Goal: Information Seeking & Learning: Learn about a topic

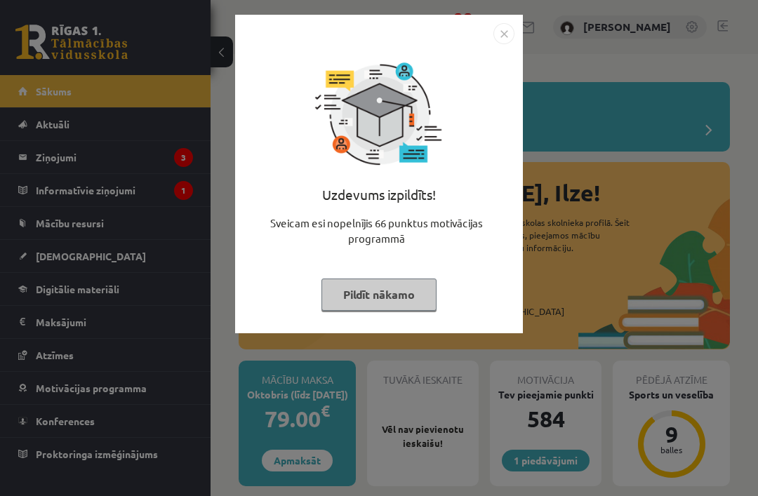
click at [357, 302] on button "Pildīt nākamo" at bounding box center [378, 294] width 115 height 32
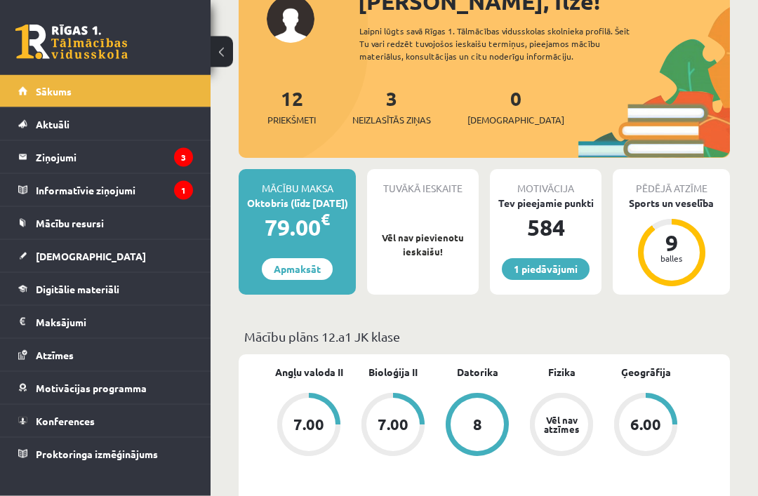
scroll to position [193, 0]
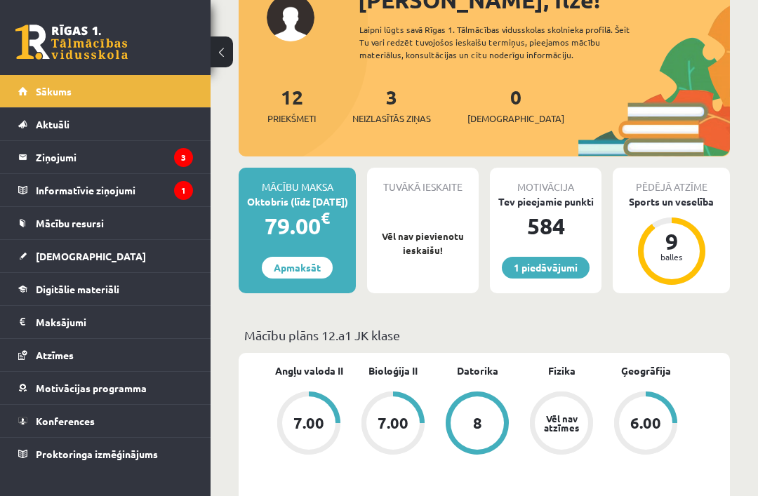
click at [85, 180] on legend "Informatīvie ziņojumi 1" at bounding box center [114, 190] width 157 height 32
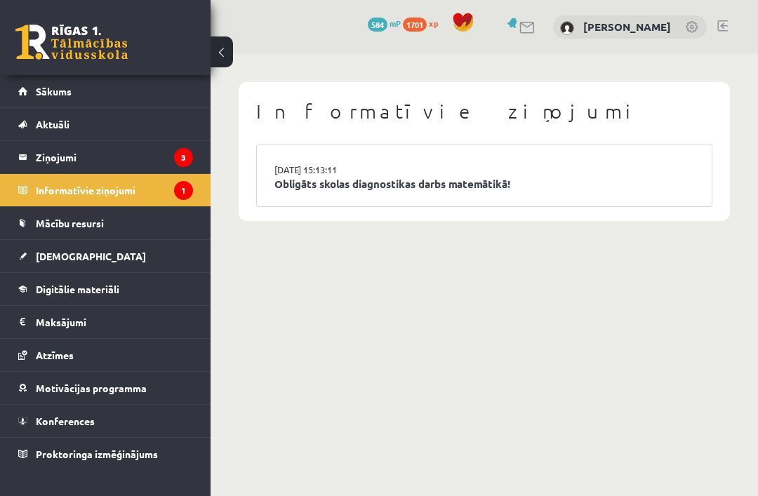
click at [327, 186] on link "Obligāts skolas diagnostikas darbs matemātikā!" at bounding box center [483, 184] width 419 height 16
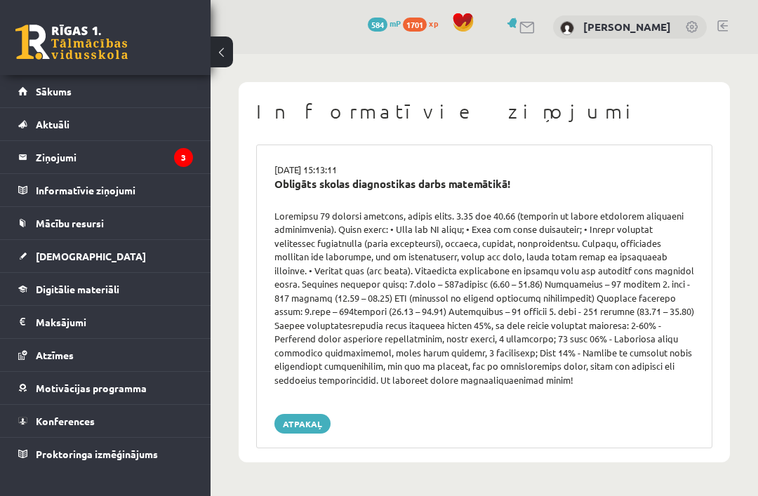
click at [300, 419] on link "Atpakaļ" at bounding box center [302, 424] width 56 height 20
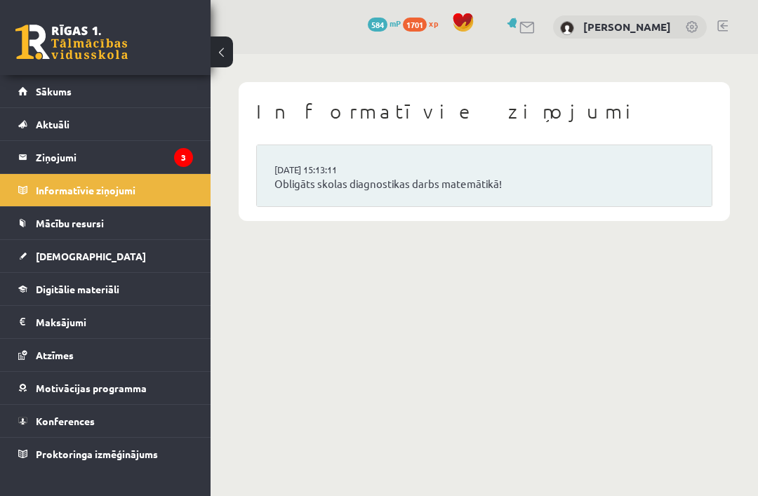
click at [151, 149] on legend "Ziņojumi 3" at bounding box center [114, 157] width 157 height 32
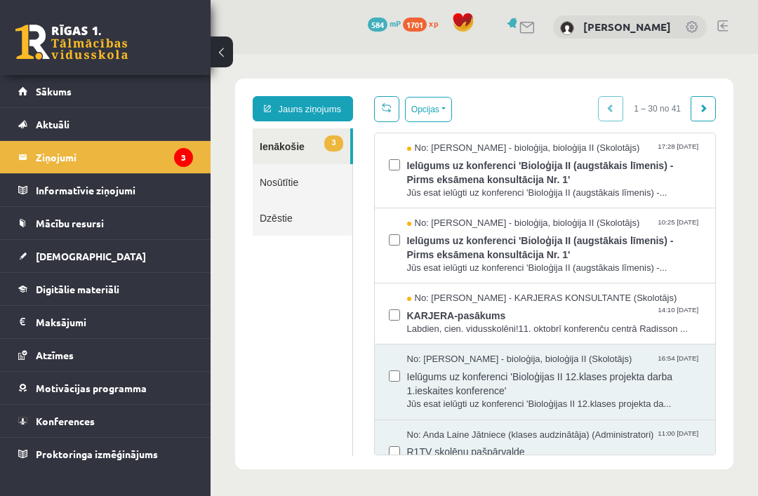
click at [459, 294] on span "No: Karīna Saveļjeva - KARJERAS KONSULTANTE (Skolotājs)" at bounding box center [542, 298] width 270 height 13
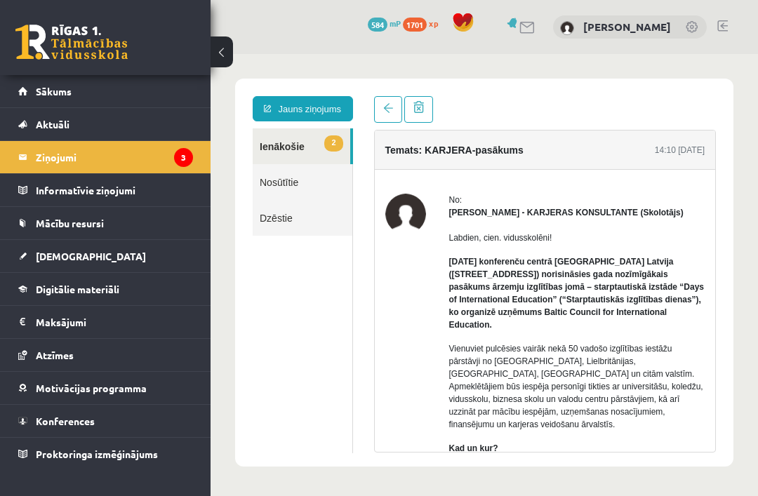
click at [382, 105] on link at bounding box center [388, 109] width 28 height 27
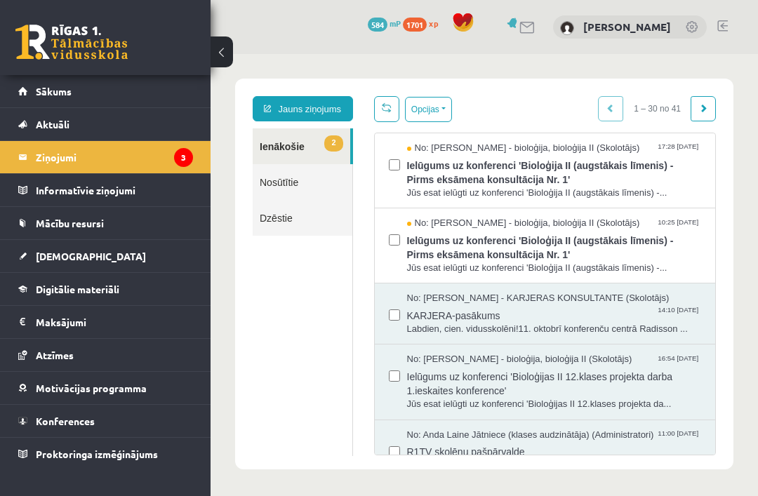
click at [437, 233] on span "Ielūgums uz konferenci 'Bioloģija II (augstākais līmenis) - Pirms eksāmena kons…" at bounding box center [554, 246] width 295 height 32
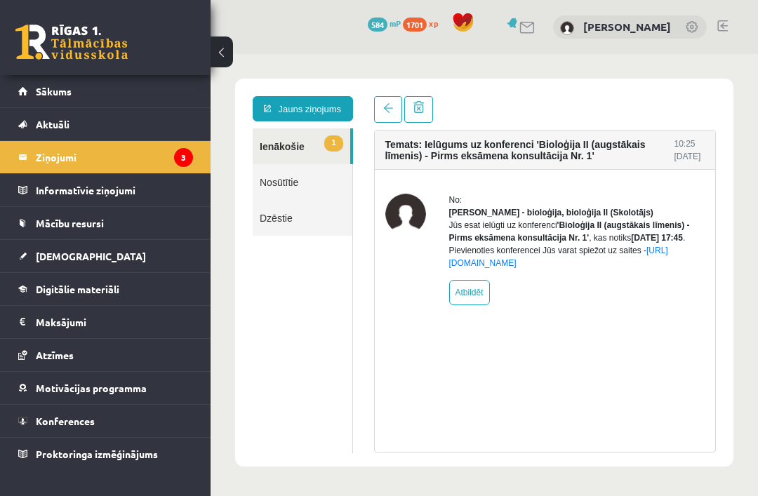
click at [384, 114] on link at bounding box center [388, 109] width 28 height 27
click at [380, 98] on link at bounding box center [388, 109] width 28 height 27
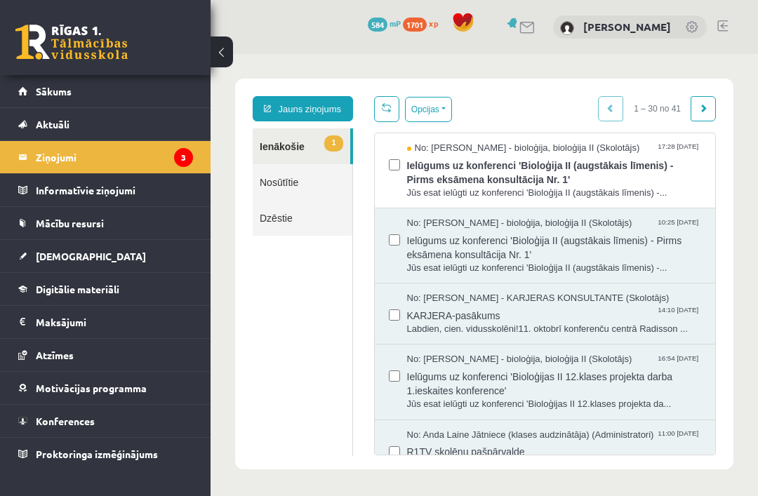
click at [417, 160] on span "Ielūgums uz konferenci 'Bioloģija II (augstākais līmenis) - Pirms eksāmena kons…" at bounding box center [554, 171] width 295 height 32
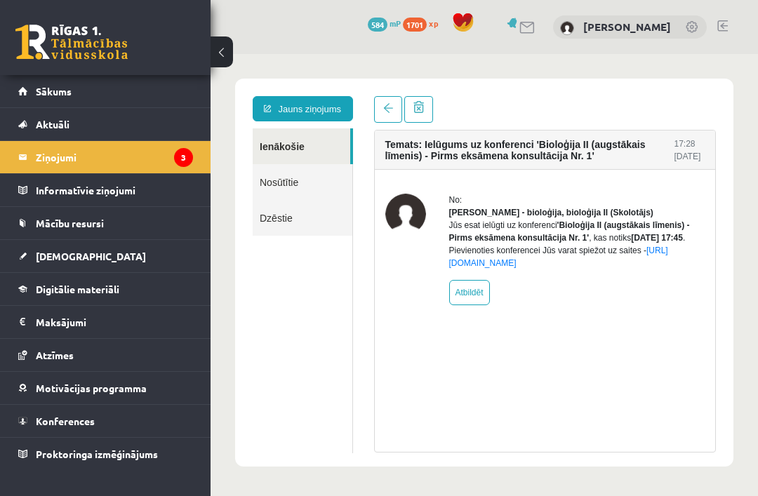
click at [62, 237] on link "Mācību resursi" at bounding box center [105, 223] width 175 height 32
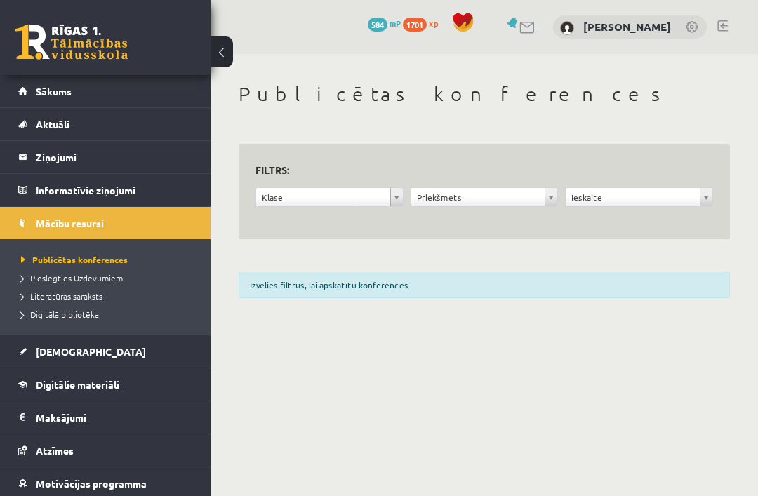
click at [57, 351] on span "[DEMOGRAPHIC_DATA]" at bounding box center [91, 351] width 110 height 13
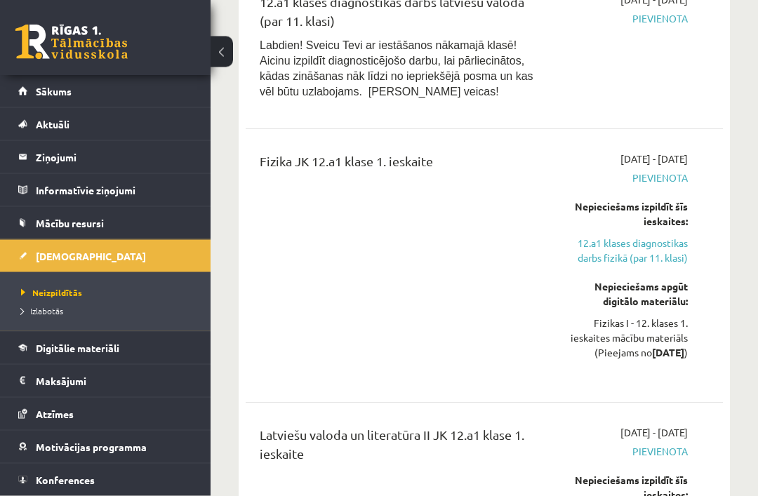
scroll to position [1671, 0]
